Goal: Transaction & Acquisition: Purchase product/service

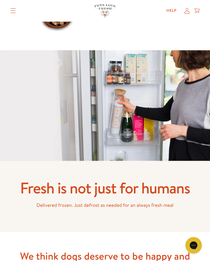
scroll to position [593, 0]
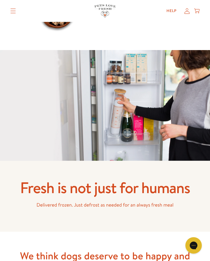
click at [188, 9] on icon at bounding box center [186, 10] width 5 height 5
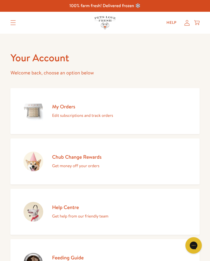
click at [37, 109] on img at bounding box center [34, 111] width 20 height 20
click at [66, 111] on div "My Orders Edit subscriptions and track orders" at bounding box center [82, 111] width 61 height 16
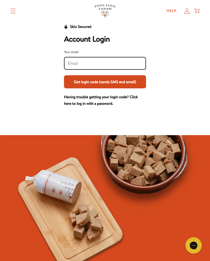
scroll to position [18, 0]
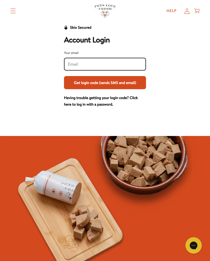
click at [75, 66] on input "Your email" at bounding box center [105, 64] width 74 height 6
type input "vjpitman@hotmail.co.uk"
click at [105, 85] on button "Get login code (sends SMS and email)" at bounding box center [105, 82] width 82 height 13
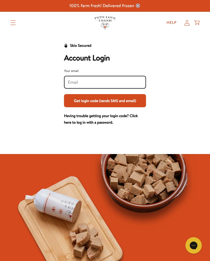
click at [76, 79] on input "Your email" at bounding box center [105, 82] width 74 height 6
type input "vjpitman@hotmail.co.uk"
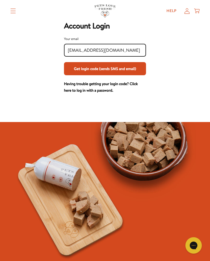
scroll to position [31, 0]
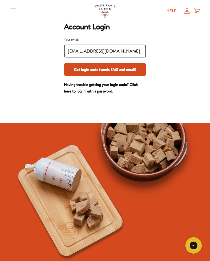
click at [198, 11] on icon at bounding box center [196, 11] width 5 height 6
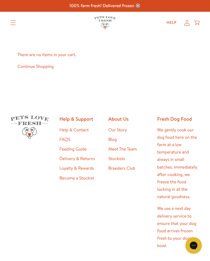
click at [132, 74] on div "There are no items in your cart. Continue Shopping" at bounding box center [104, 61] width 175 height 54
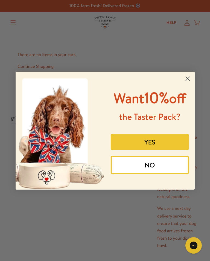
click at [151, 174] on button "NO" at bounding box center [150, 165] width 78 height 19
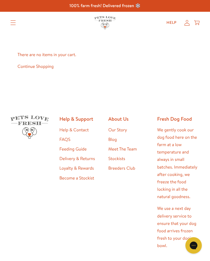
click at [188, 23] on icon at bounding box center [186, 23] width 5 height 6
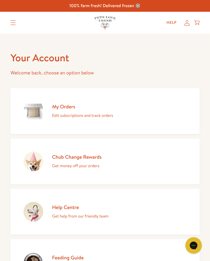
click at [37, 110] on img at bounding box center [34, 111] width 20 height 20
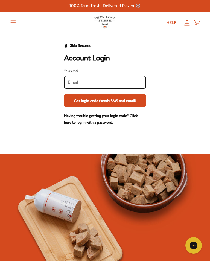
click at [74, 80] on input "Your email" at bounding box center [105, 82] width 74 height 6
type input "[EMAIL_ADDRESS][DOMAIN_NAME]"
click at [105, 103] on button "Get login code (sends SMS and email)" at bounding box center [105, 100] width 82 height 13
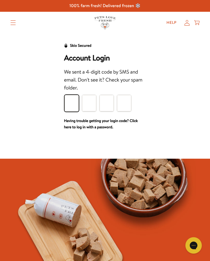
click at [75, 101] on input "Please enter your pin code" at bounding box center [72, 103] width 14 height 16
type input "7"
type input "1"
type input "5"
type input "9"
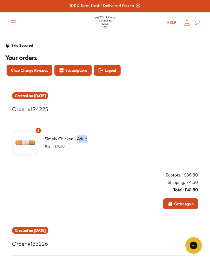
click at [139, 139] on div "4 Simply Chicken - Adult 1kg ・ £9.20" at bounding box center [105, 142] width 186 height 31
click at [182, 203] on span "Order again" at bounding box center [183, 204] width 19 height 6
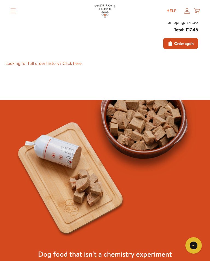
scroll to position [1137, 0]
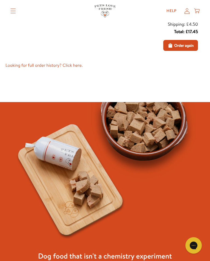
click at [197, 10] on icon at bounding box center [196, 11] width 5 height 6
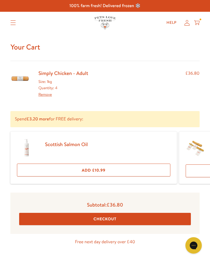
click at [107, 218] on button "Checkout" at bounding box center [104, 219] width 171 height 12
